Goal: Task Accomplishment & Management: Use online tool/utility

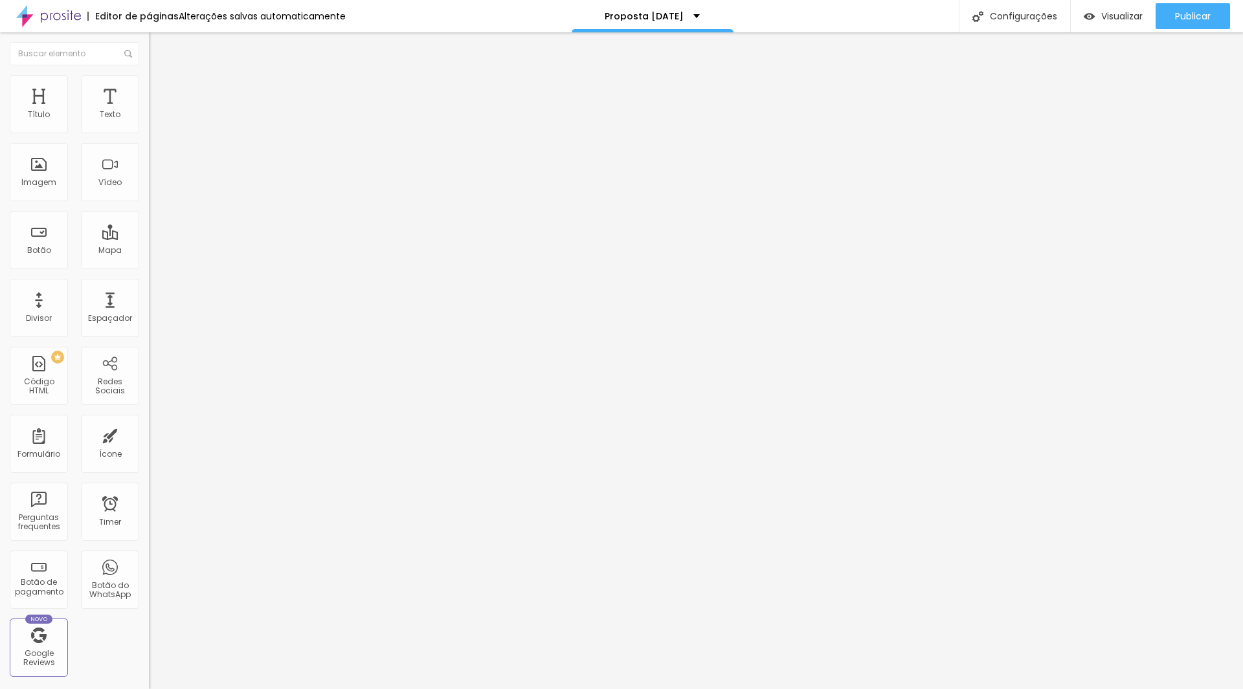
click at [149, 111] on span "Trocar imagem" at bounding box center [184, 105] width 71 height 11
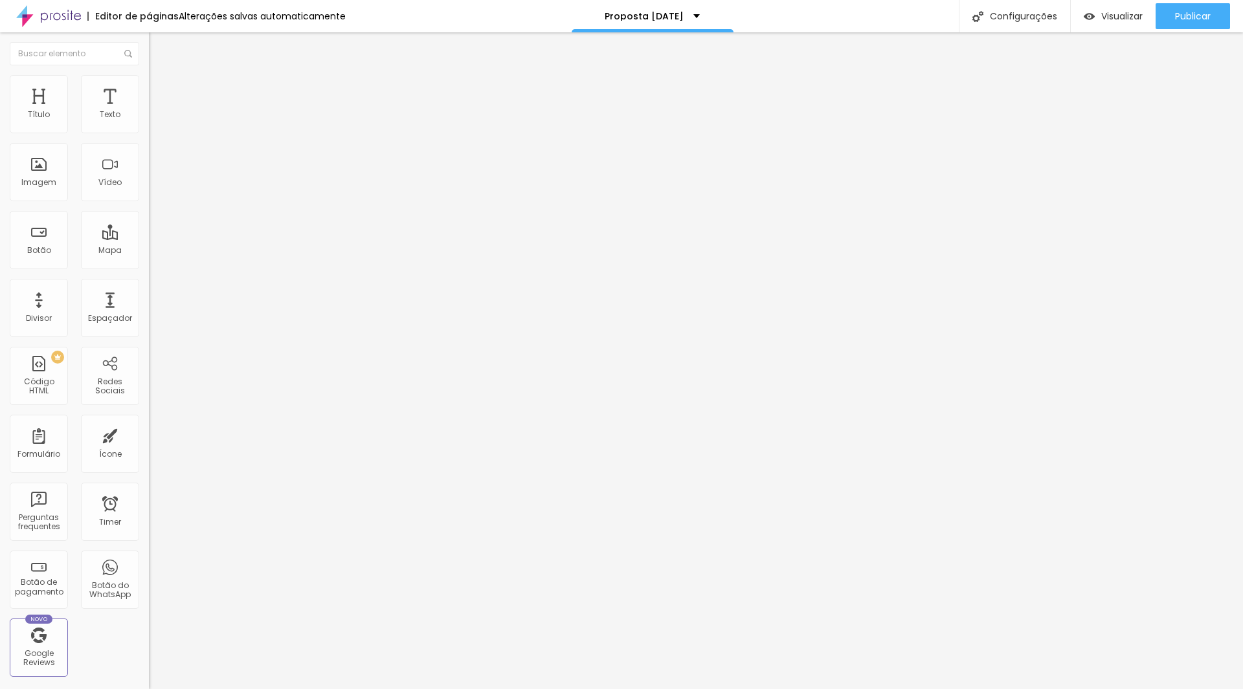
click at [160, 89] on span "Estilo" at bounding box center [170, 83] width 20 height 11
click at [149, 88] on img at bounding box center [155, 94] width 12 height 12
click at [160, 89] on span "Estilo" at bounding box center [170, 83] width 20 height 11
click at [149, 74] on img at bounding box center [155, 68] width 12 height 12
click at [149, 82] on li "Estilo" at bounding box center [223, 81] width 149 height 13
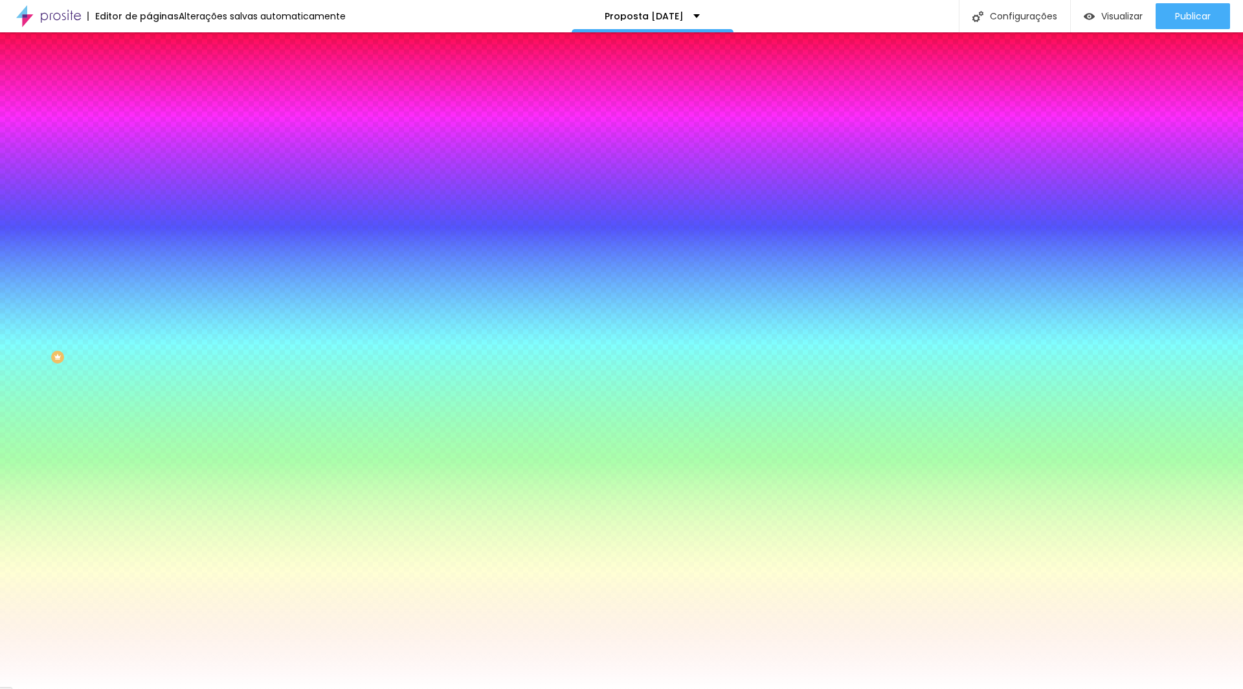
click at [149, 88] on img at bounding box center [155, 94] width 12 height 12
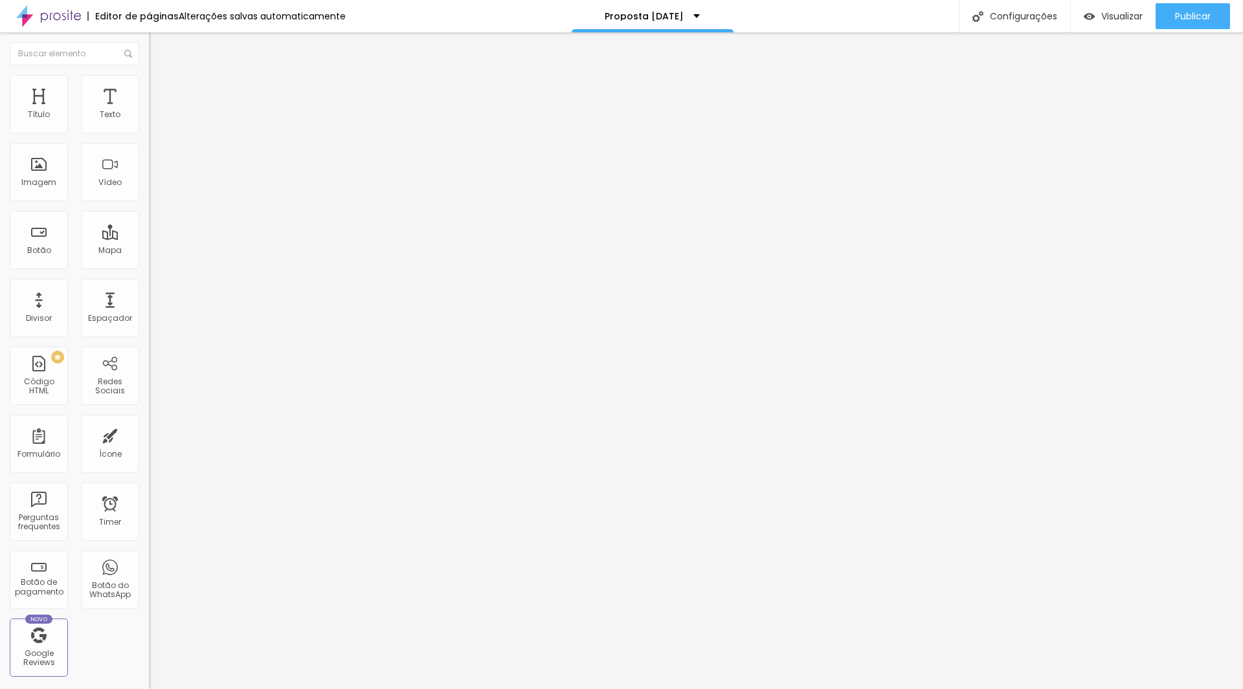
click at [149, 74] on img at bounding box center [155, 68] width 12 height 12
click at [149, 85] on li "Estilo" at bounding box center [223, 81] width 149 height 13
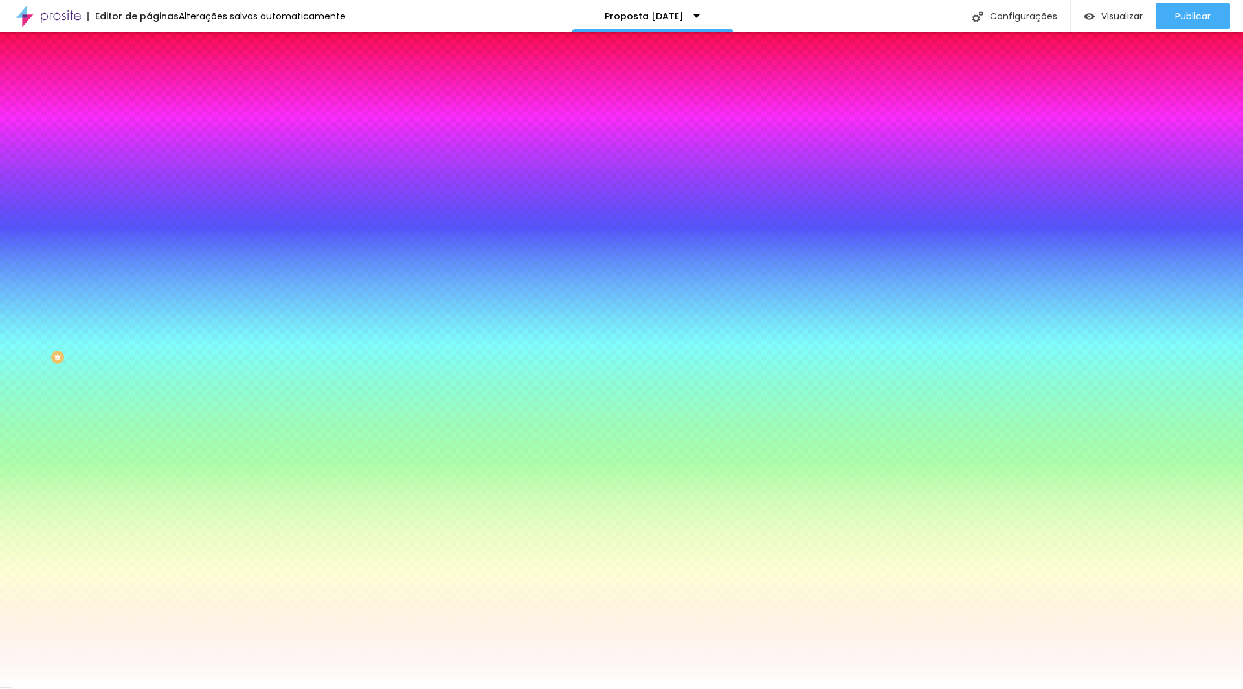
click at [149, 88] on li "Avançado" at bounding box center [223, 94] width 149 height 13
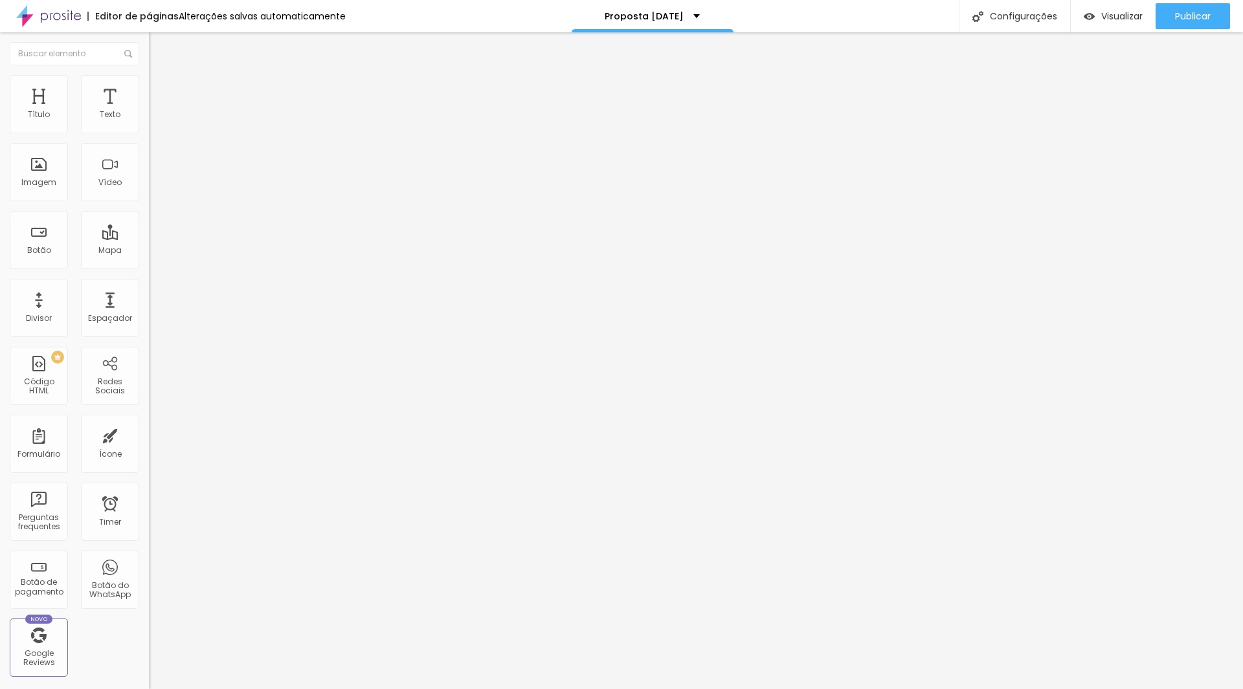
click at [149, 50] on button "Editar Coluna" at bounding box center [223, 47] width 149 height 30
click at [149, 83] on li "Estilo" at bounding box center [223, 81] width 149 height 13
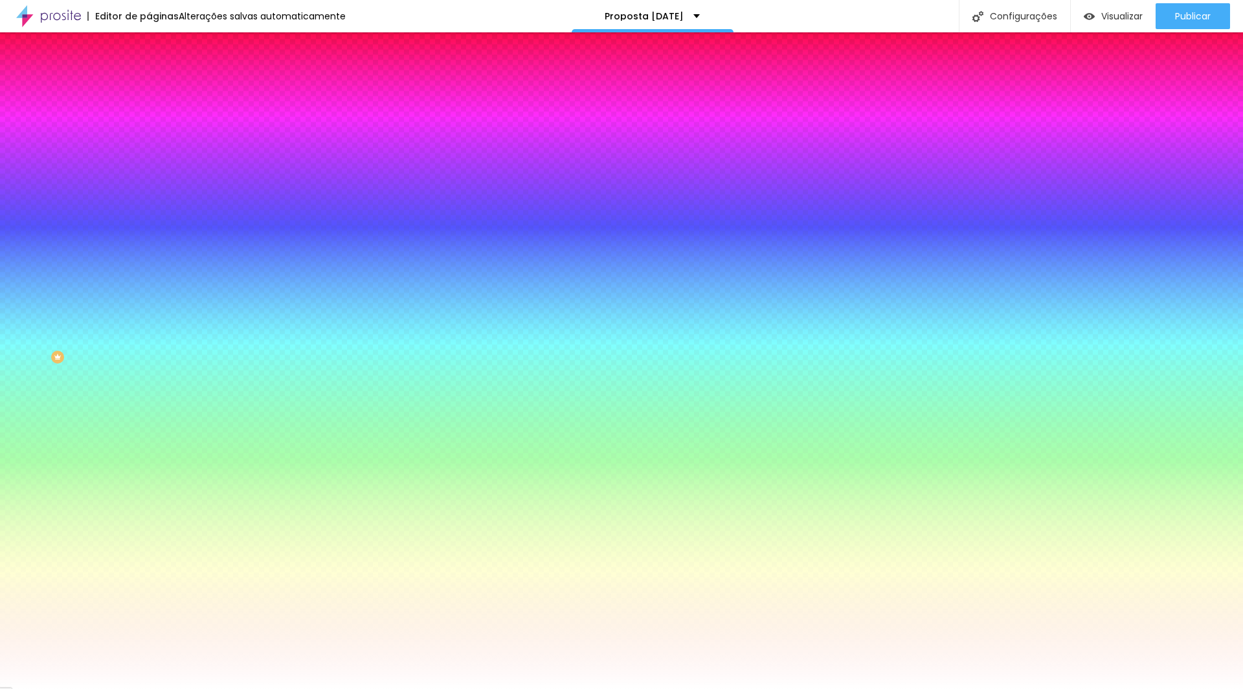
click at [149, 88] on img at bounding box center [155, 94] width 12 height 12
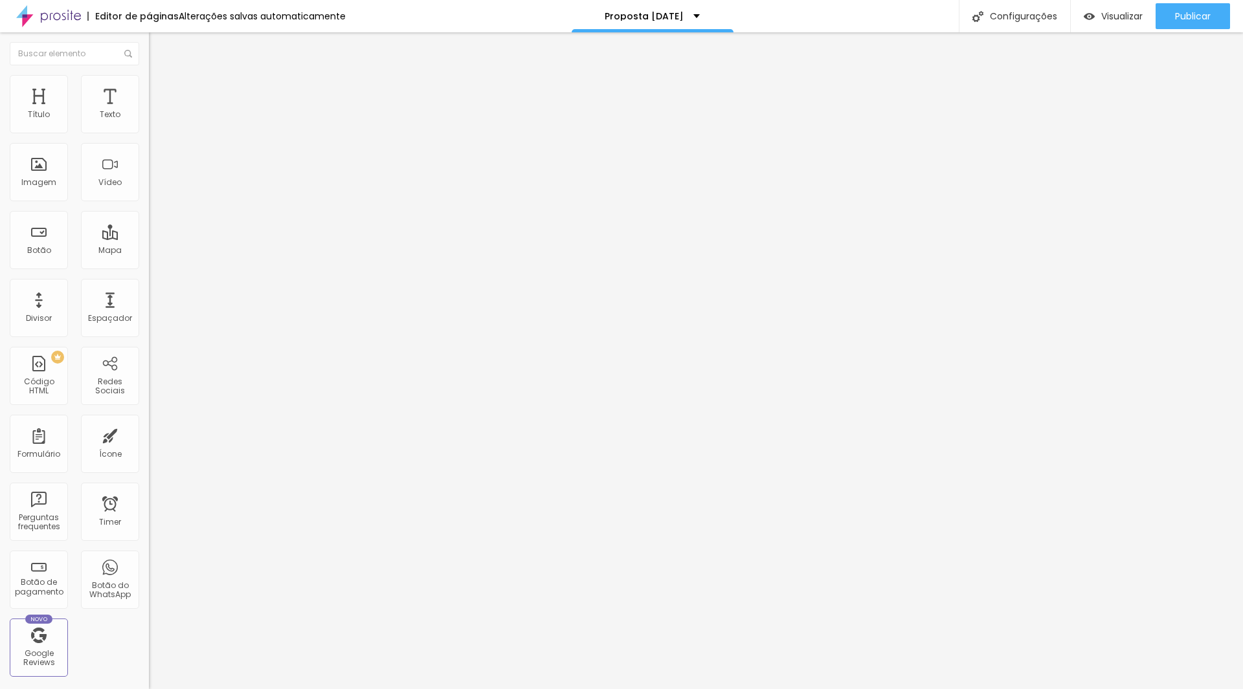
click at [149, 74] on img at bounding box center [155, 68] width 12 height 12
